Goal: Task Accomplishment & Management: Use online tool/utility

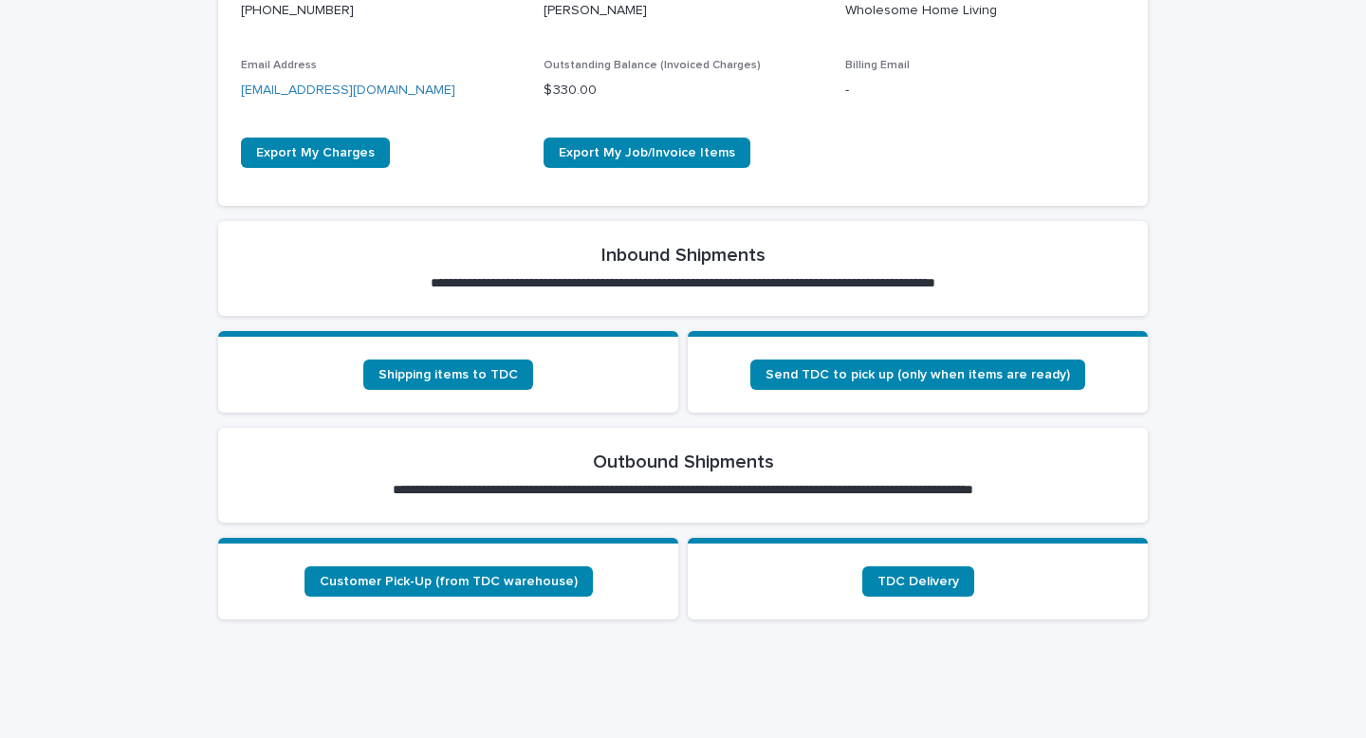
scroll to position [584, 0]
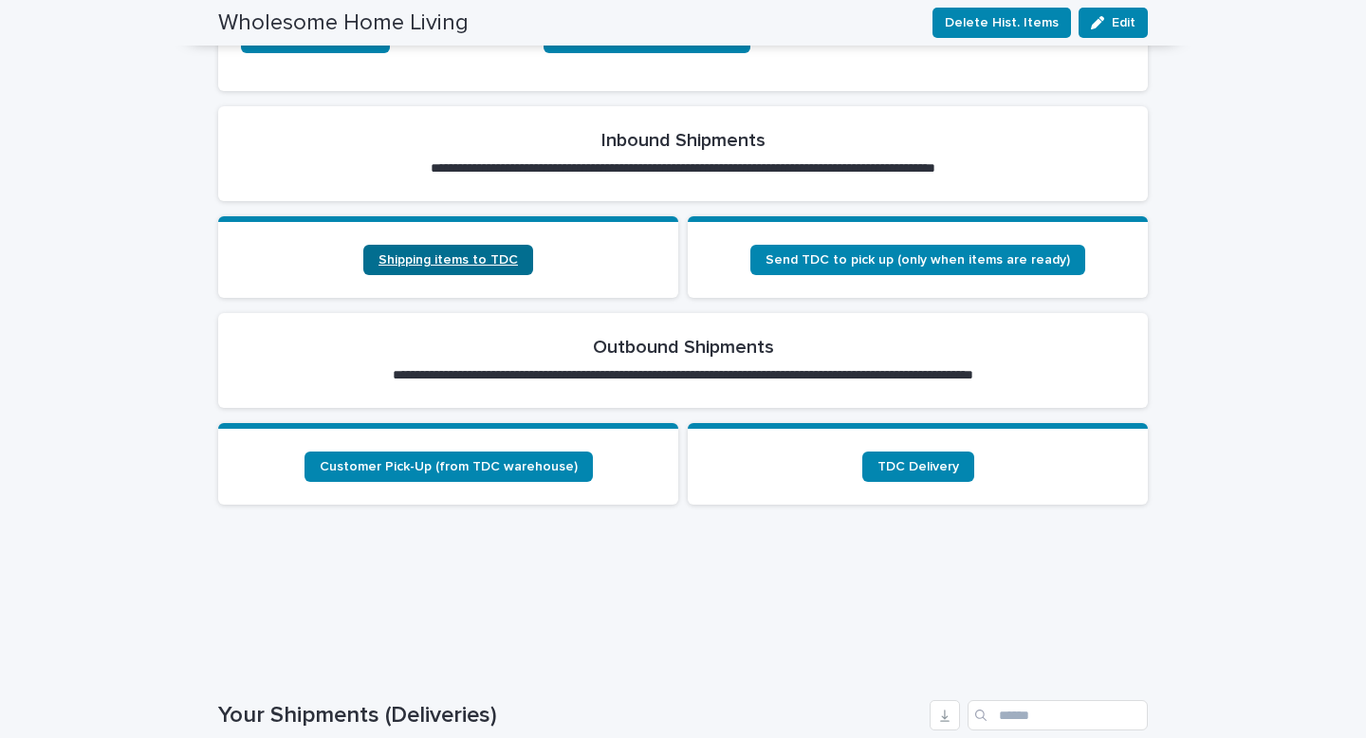
click at [413, 259] on span "Shipping items to TDC" at bounding box center [447, 259] width 139 height 13
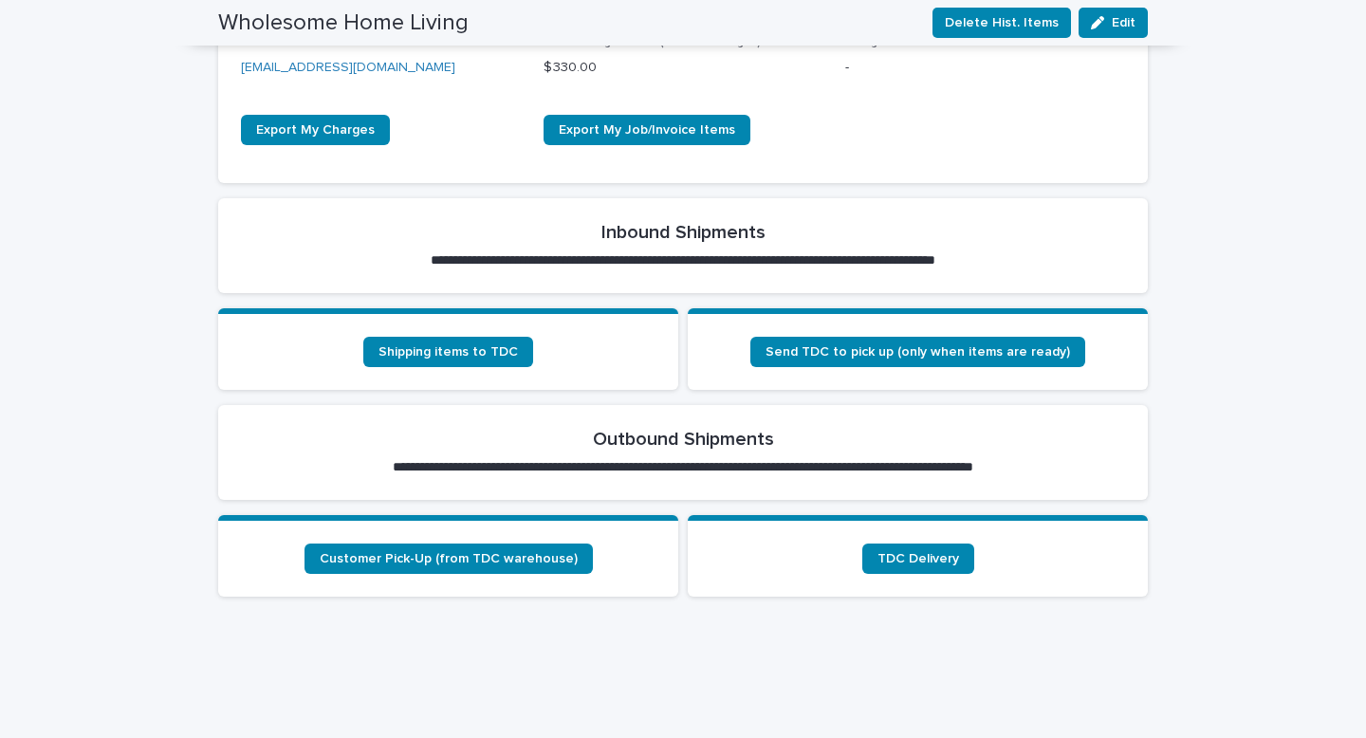
scroll to position [480, 0]
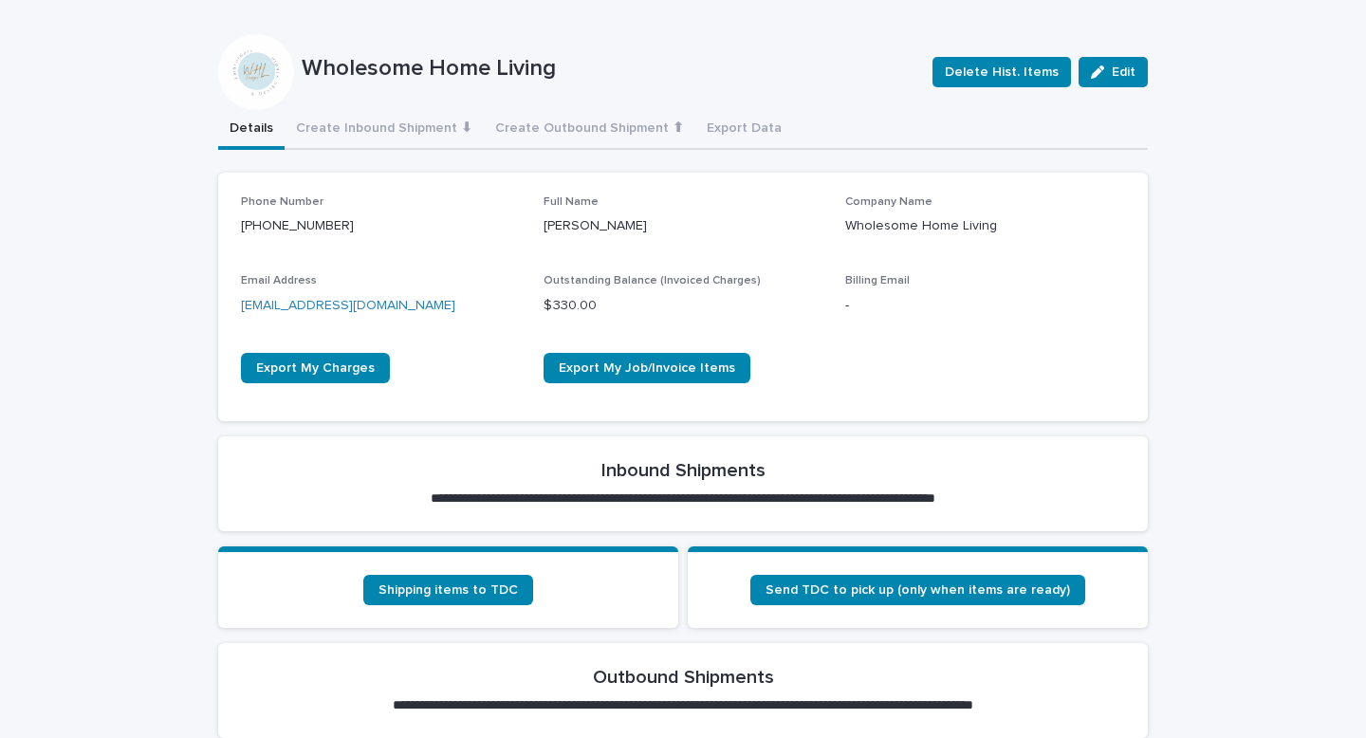
scroll to position [298, 0]
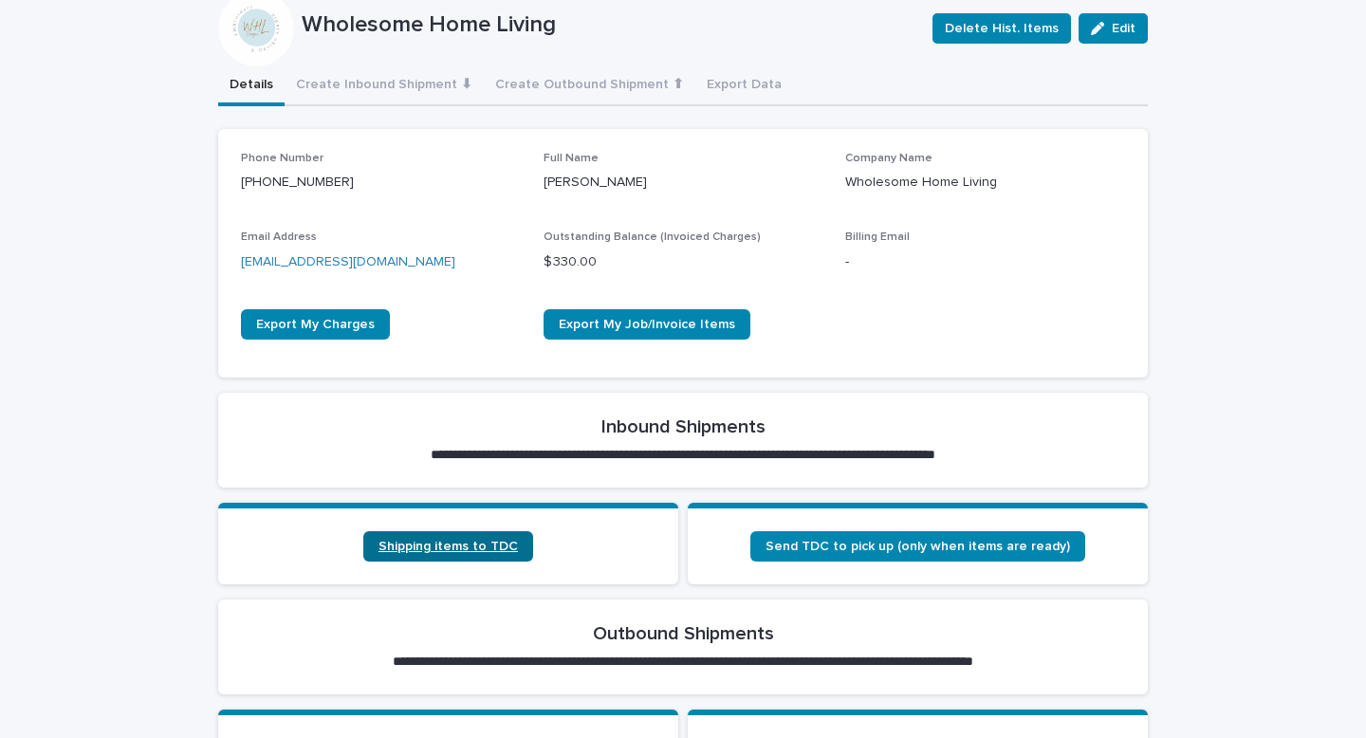
click at [436, 558] on link "Shipping items to TDC" at bounding box center [448, 546] width 170 height 30
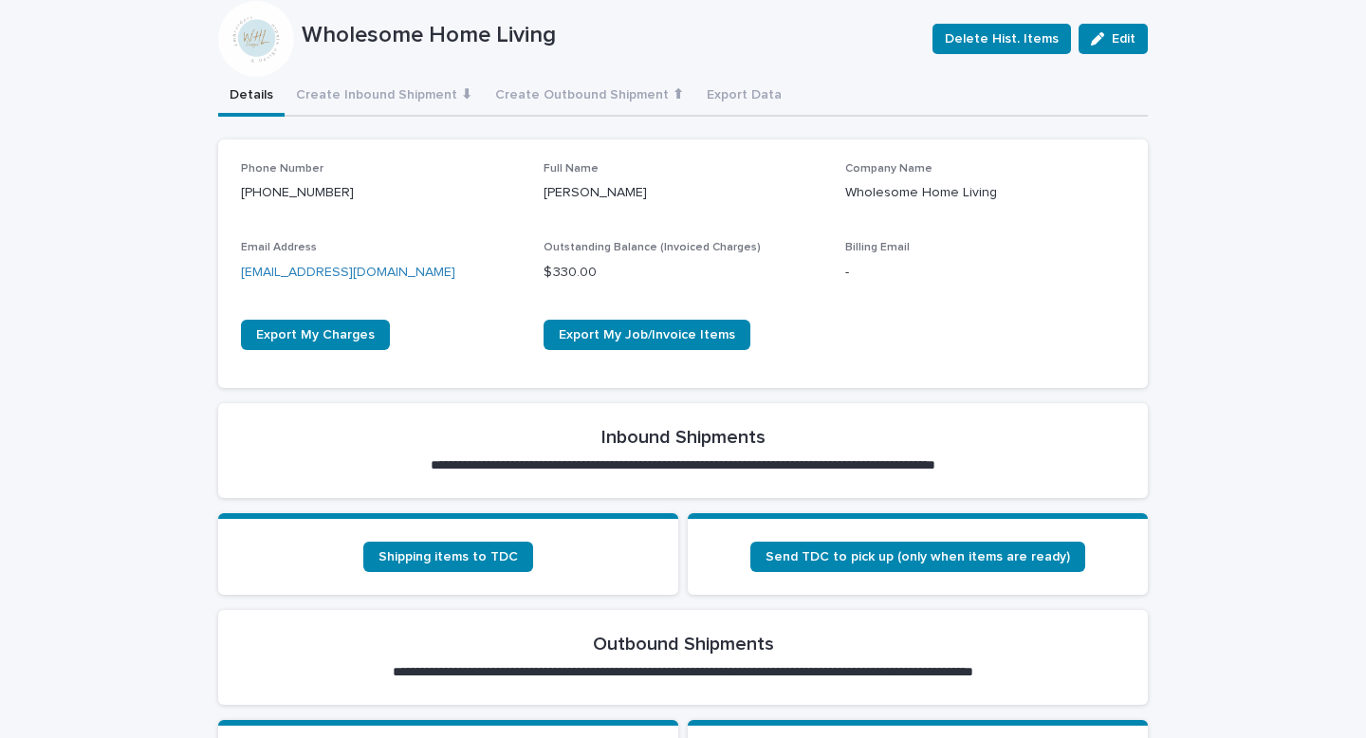
scroll to position [403, 0]
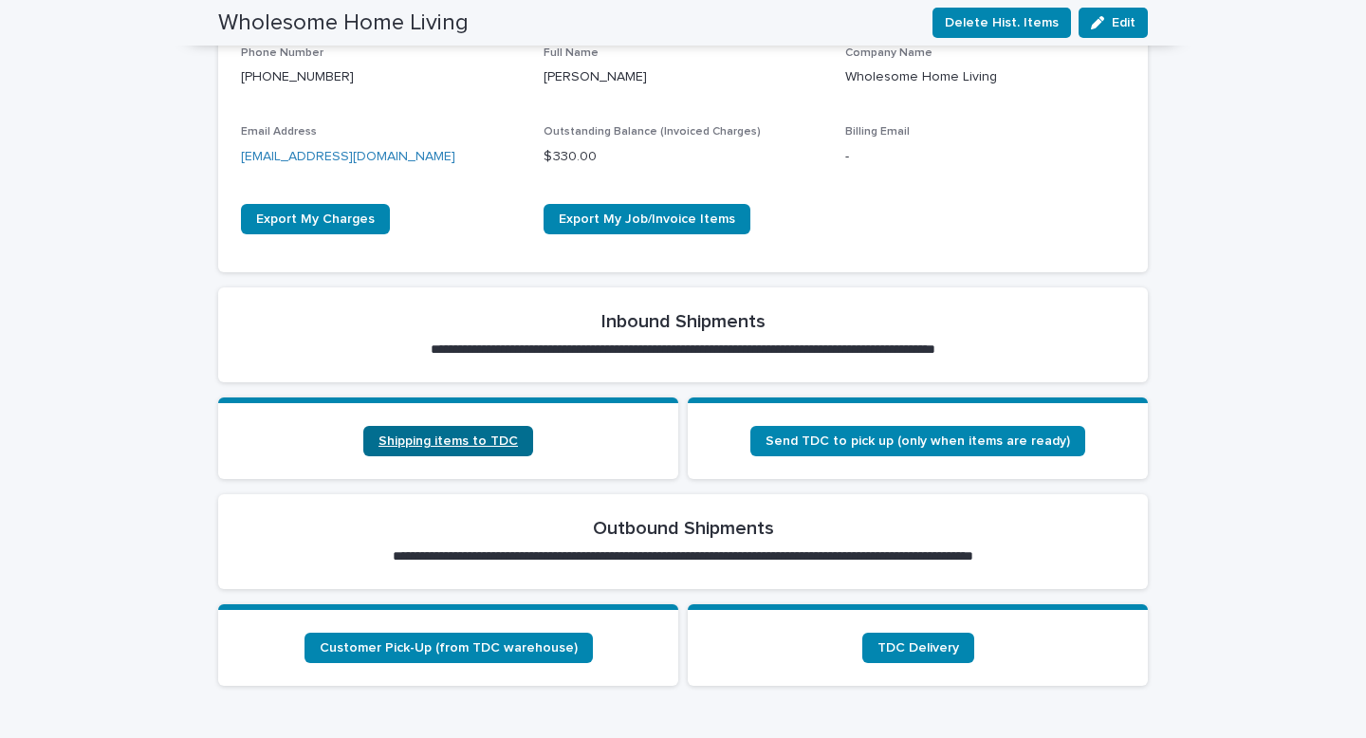
click at [409, 437] on span "Shipping items to TDC" at bounding box center [447, 440] width 139 height 13
